Goal: Task Accomplishment & Management: Manage account settings

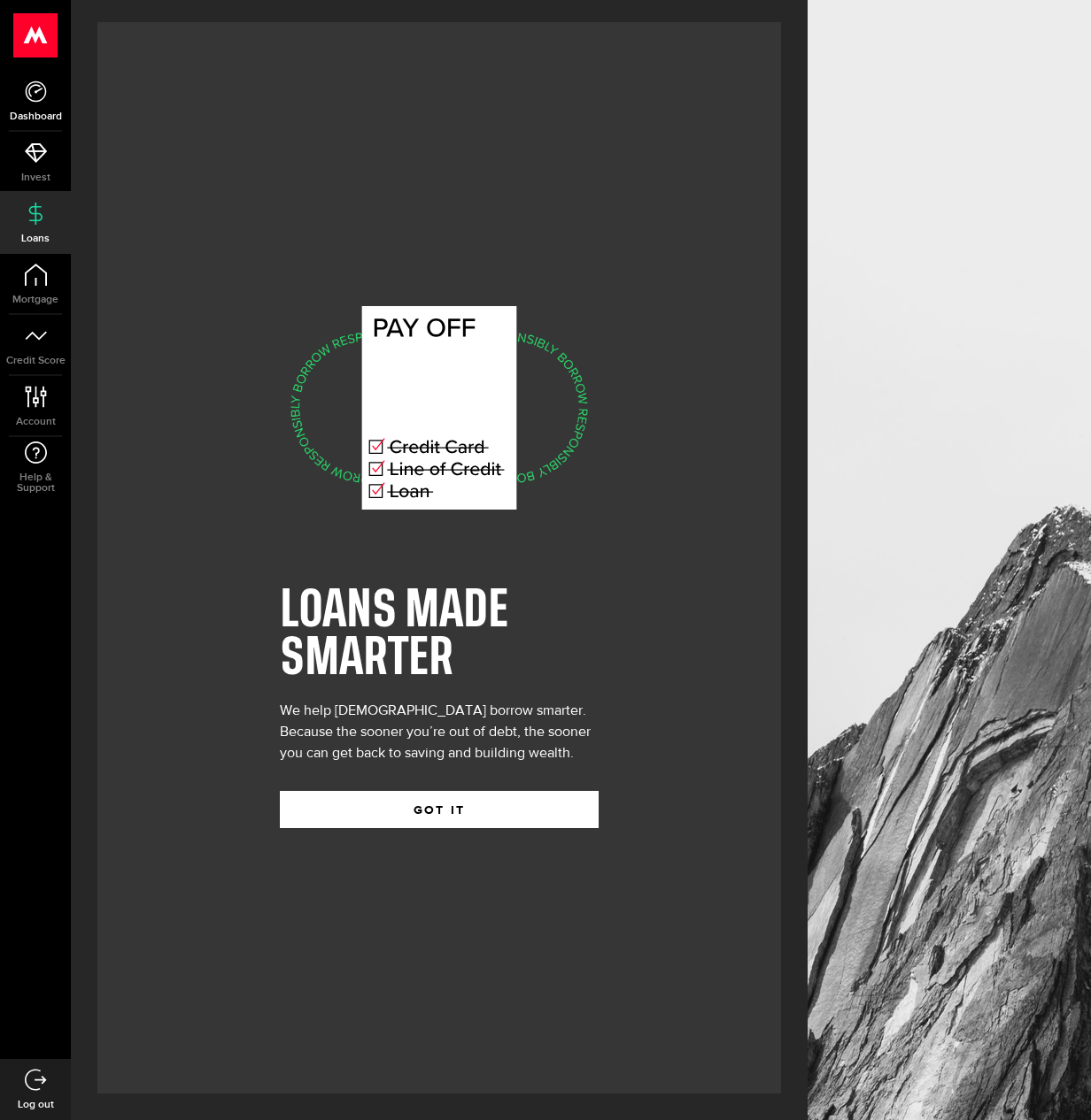
click at [26, 86] on use at bounding box center [35, 91] width 22 height 22
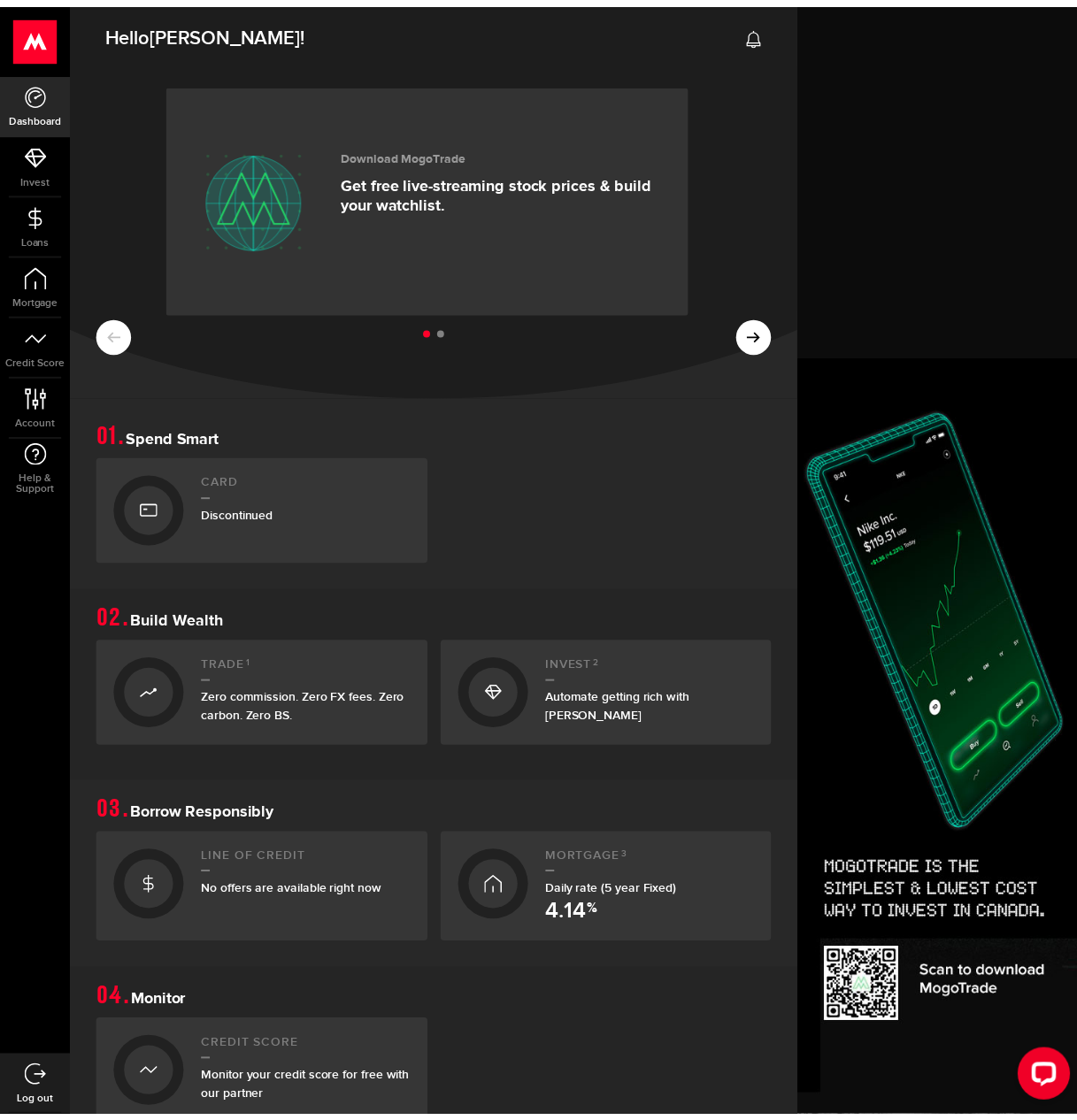
scroll to position [322, 0]
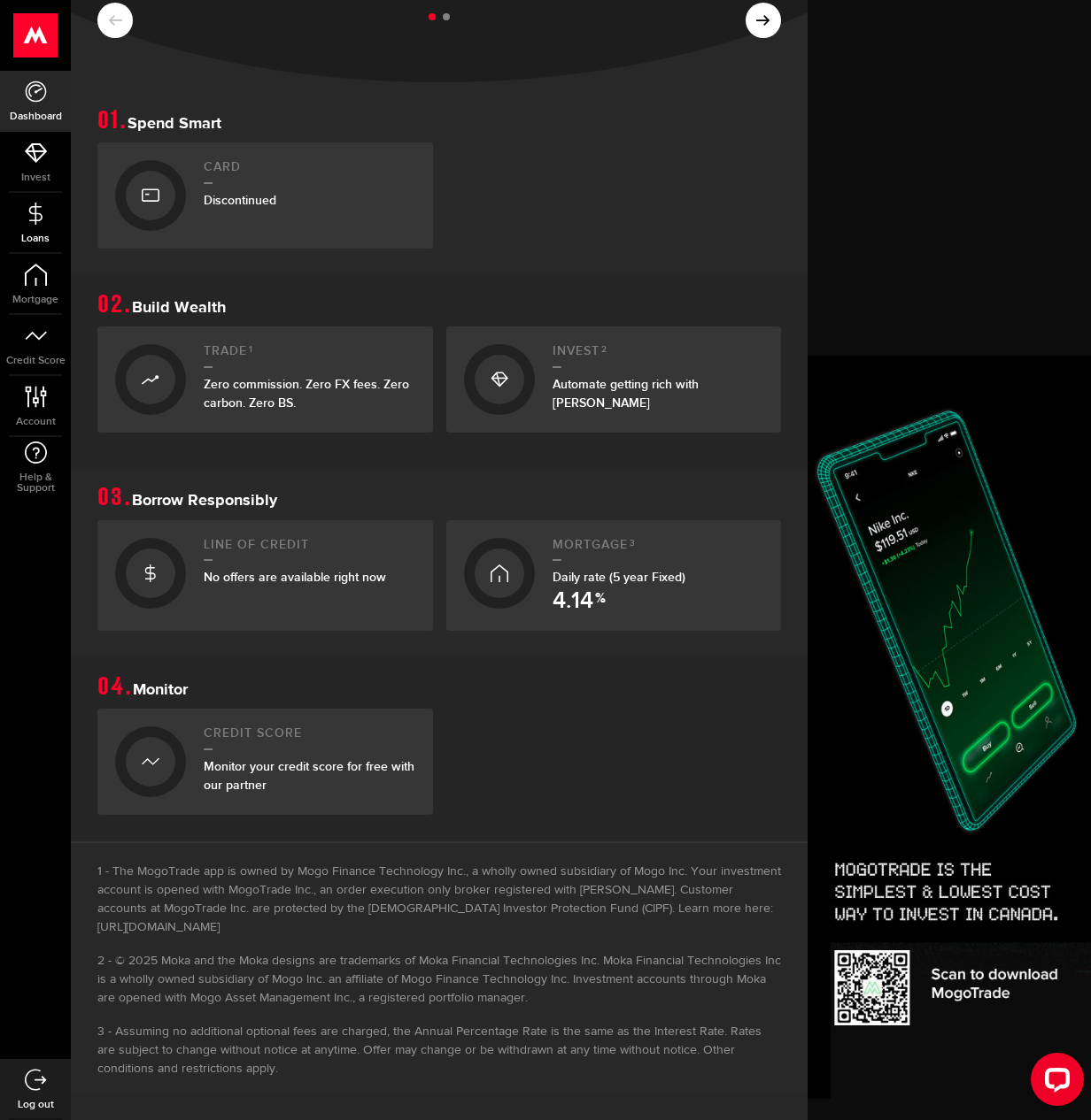
click at [44, 213] on icon at bounding box center [35, 213] width 23 height 23
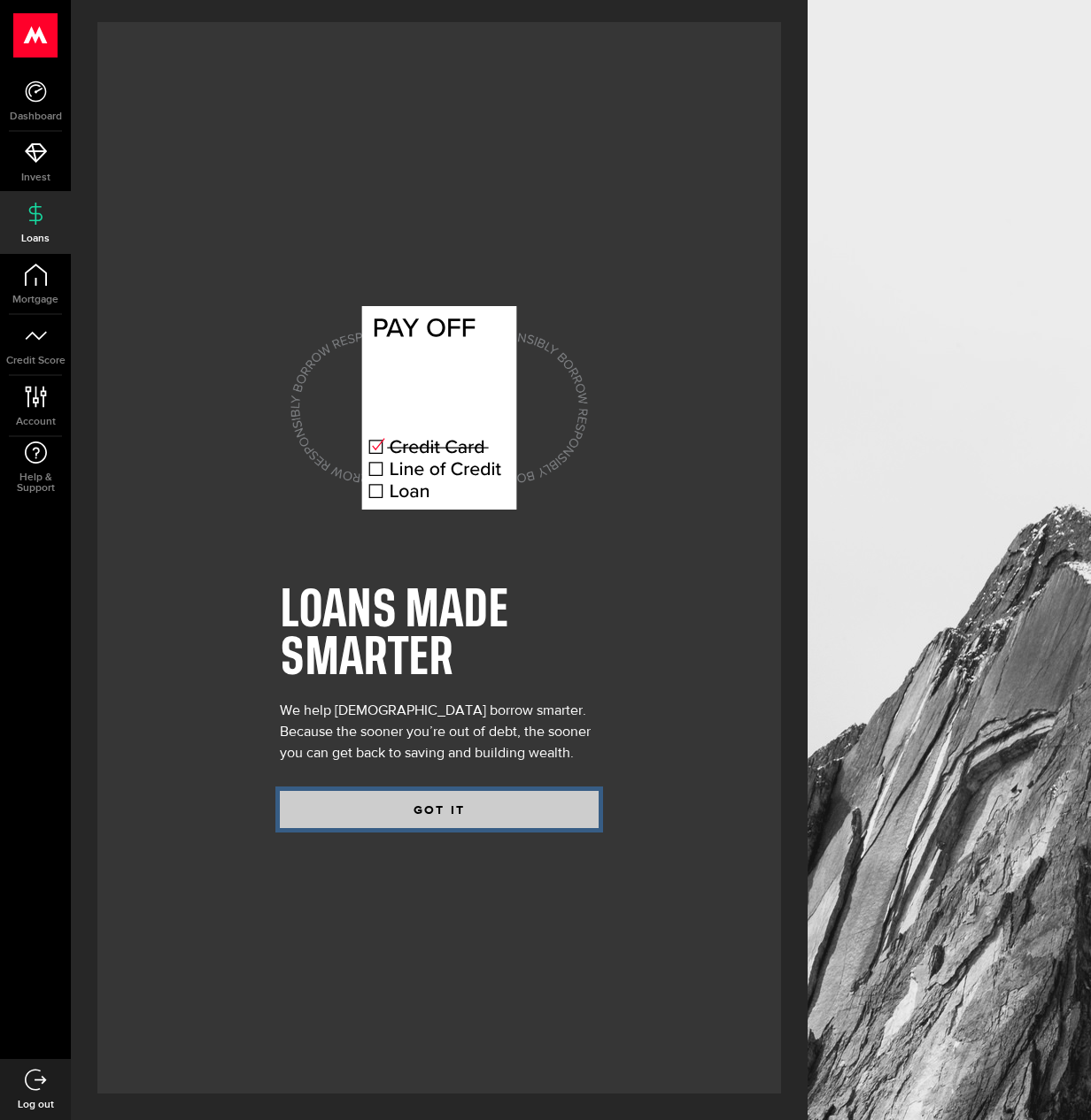
click at [459, 812] on button "GOT IT" at bounding box center [439, 810] width 318 height 37
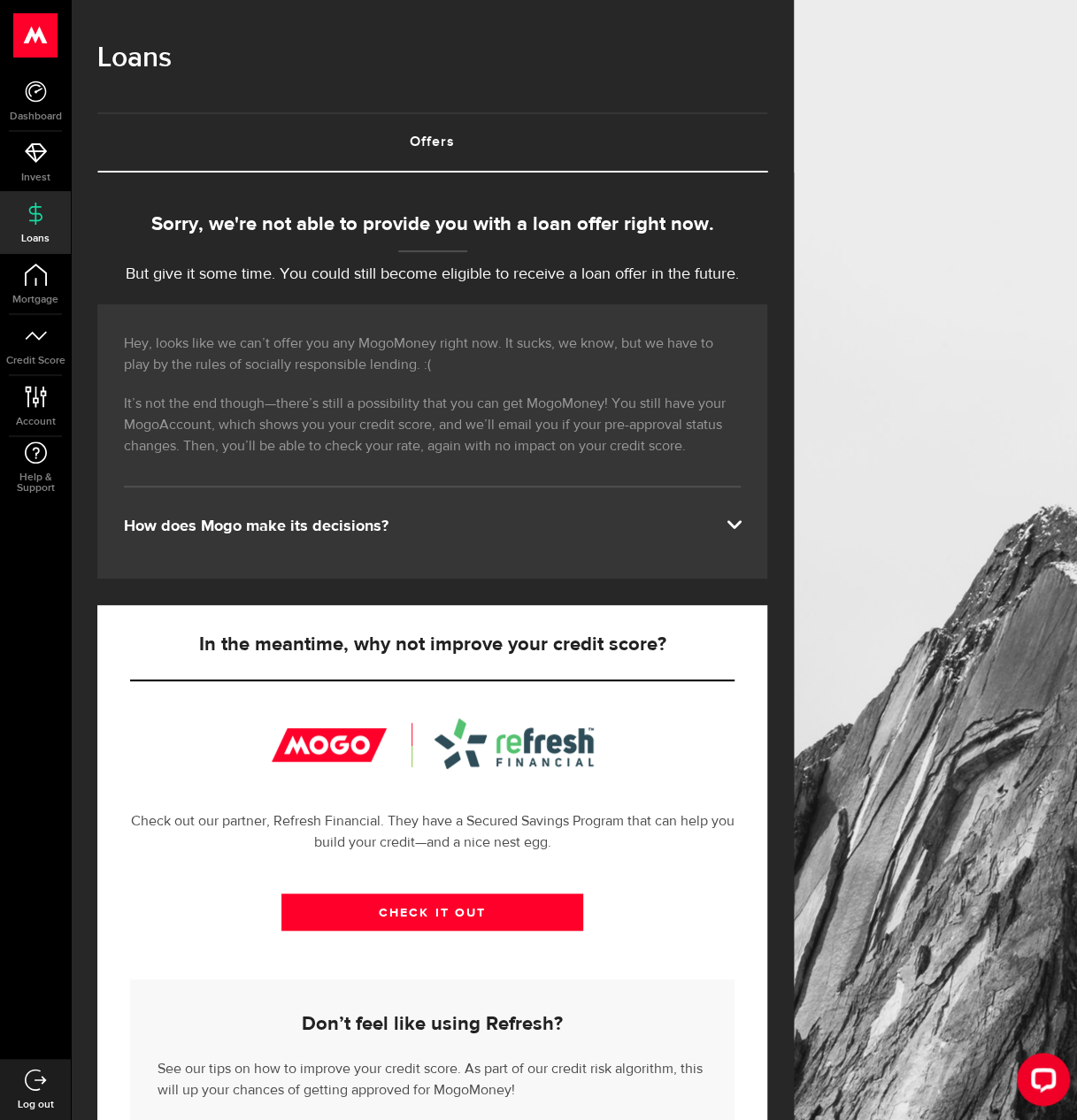
click at [34, 1081] on use at bounding box center [35, 1080] width 23 height 22
